Goal: Check status: Check status

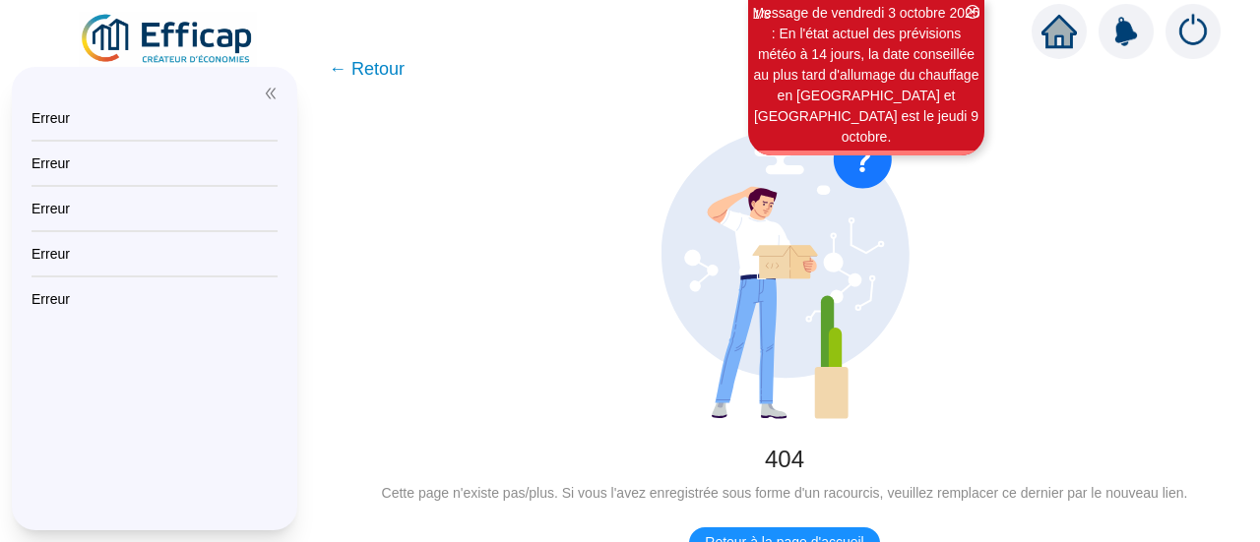
click at [185, 37] on img at bounding box center [168, 39] width 178 height 55
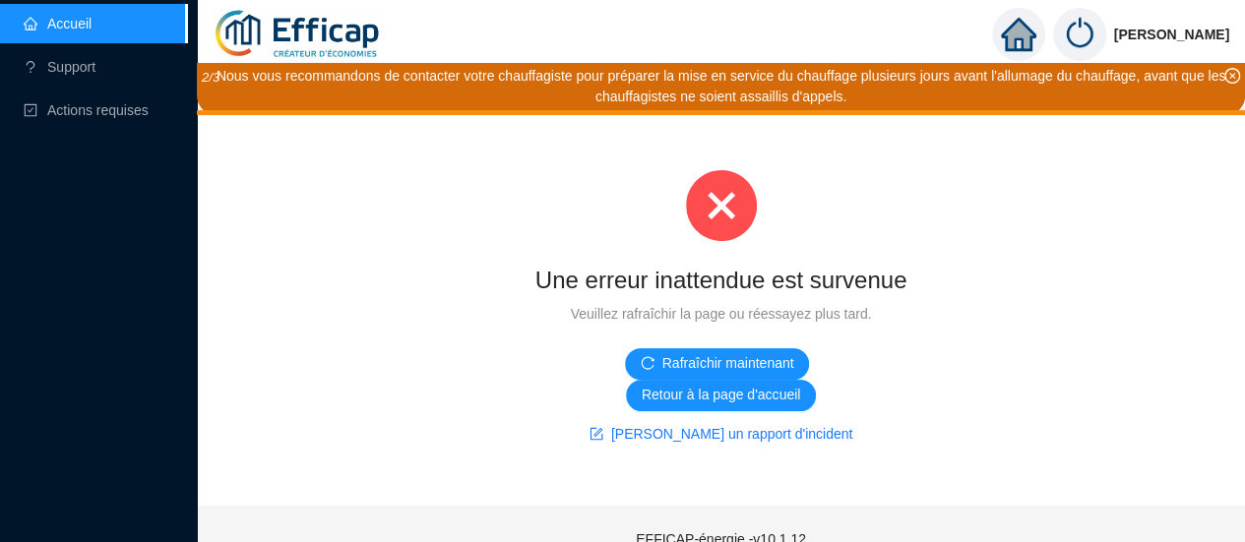
click at [345, 17] on img at bounding box center [298, 34] width 171 height 69
click at [1029, 32] on icon "home" at bounding box center [1017, 35] width 35 height 28
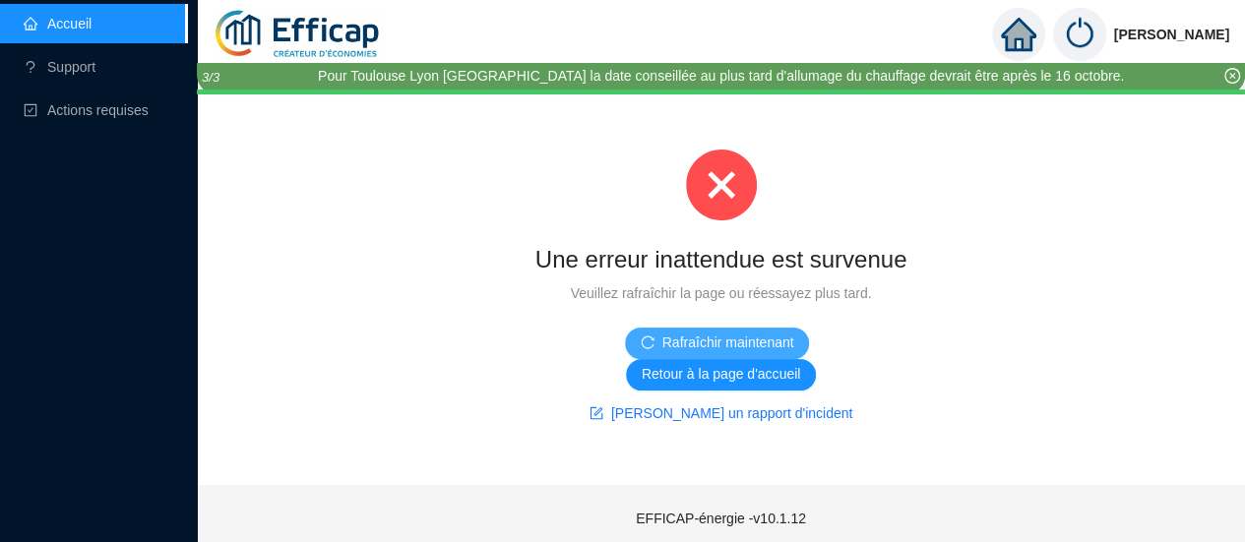
click at [751, 341] on span "Rafraîchir maintenant" at bounding box center [728, 343] width 132 height 21
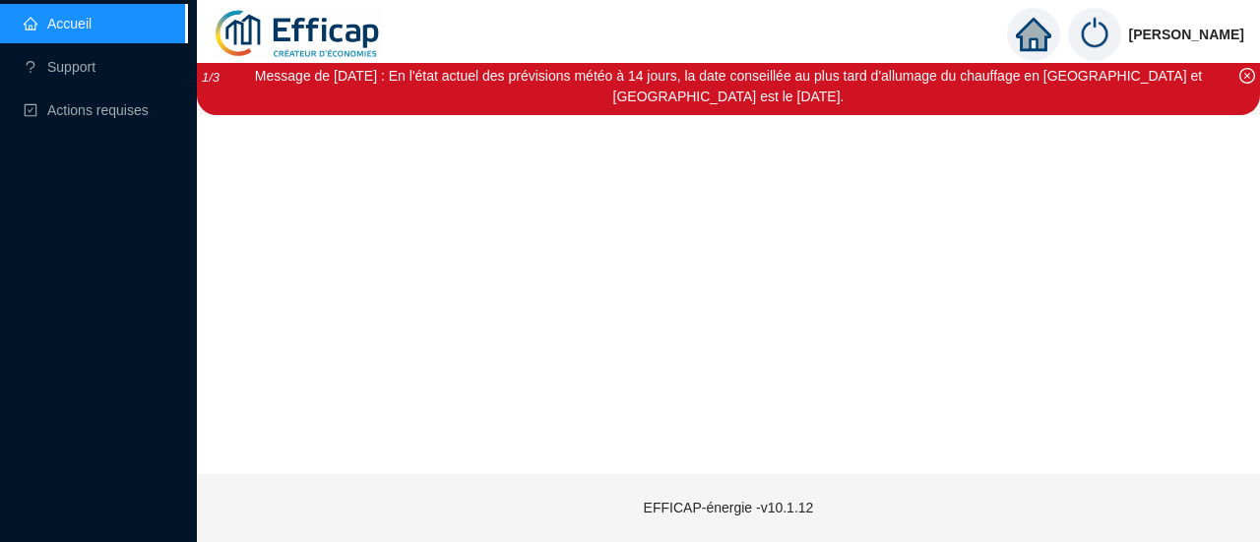
click at [751, 341] on div at bounding box center [728, 294] width 1031 height 343
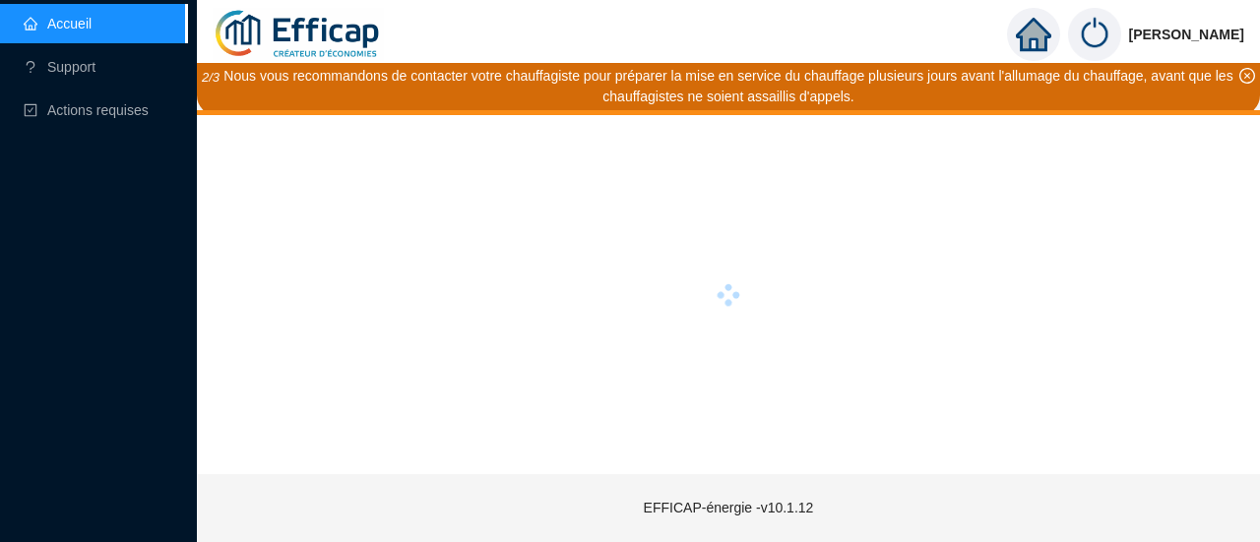
click at [1049, 31] on icon "home" at bounding box center [1032, 35] width 35 height 28
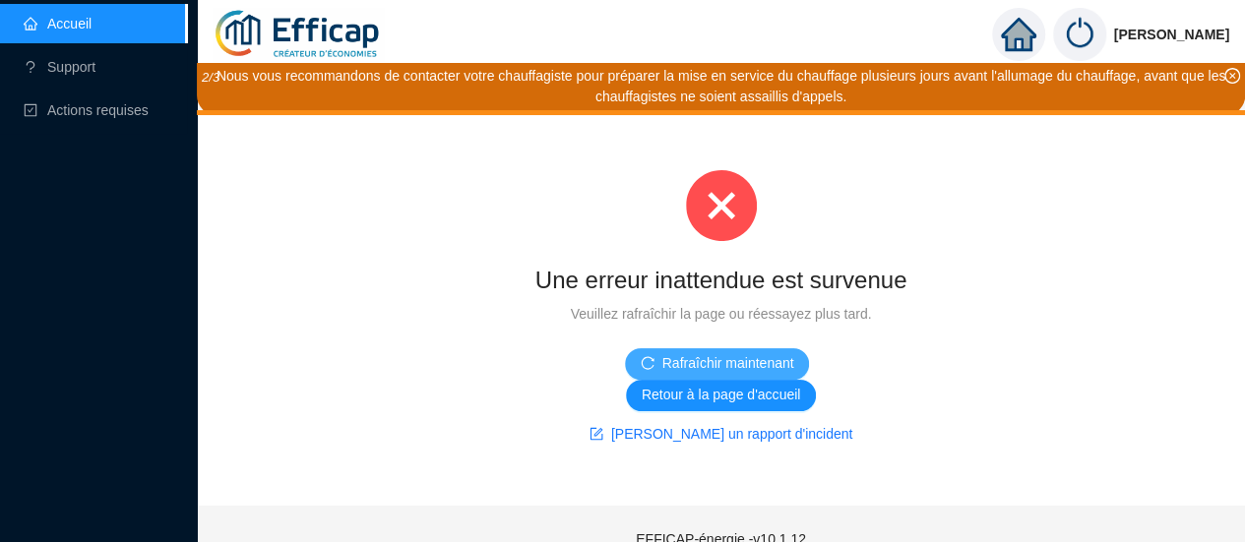
click at [779, 365] on span "Rafraîchir maintenant" at bounding box center [728, 363] width 132 height 21
